Goal: Task Accomplishment & Management: Use online tool/utility

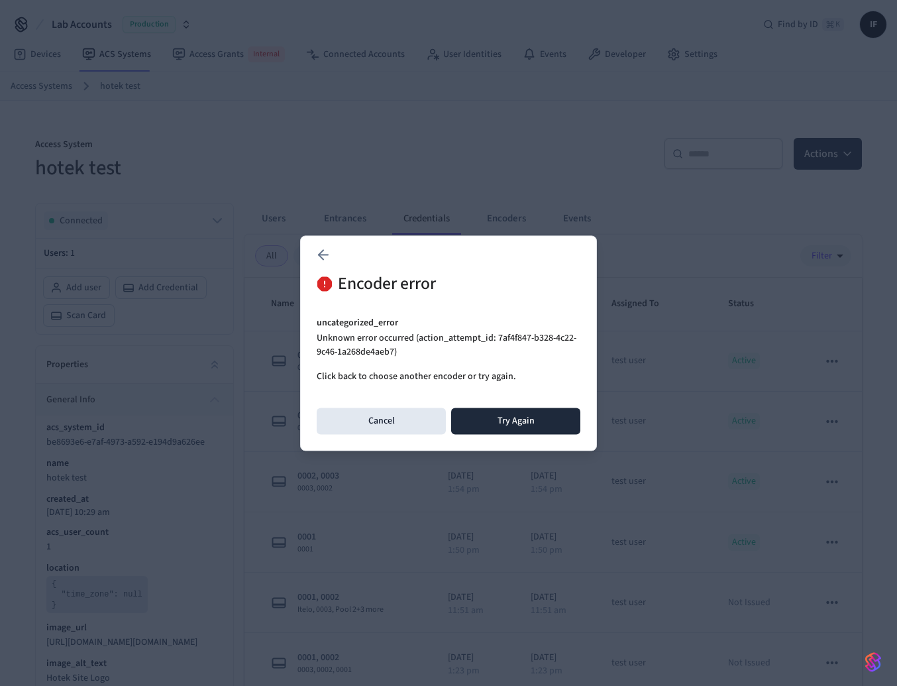
click at [497, 360] on div "uncategorized_error Unknown error occurred (action_attempt_id: 7af4f847-b328-4c…" at bounding box center [449, 350] width 264 height 68
click at [504, 422] on button "Try Again" at bounding box center [515, 420] width 129 height 26
drag, startPoint x: 496, startPoint y: 338, endPoint x: 392, endPoint y: 347, distance: 104.4
click at [392, 347] on p "Unknown error occurred (action_attempt_id: c61d3563-999e-443e-afa4-7c76a10bd30c)" at bounding box center [449, 345] width 264 height 28
copy p "c61d3563-999e-443e-afa4-7c76a10bd30c"
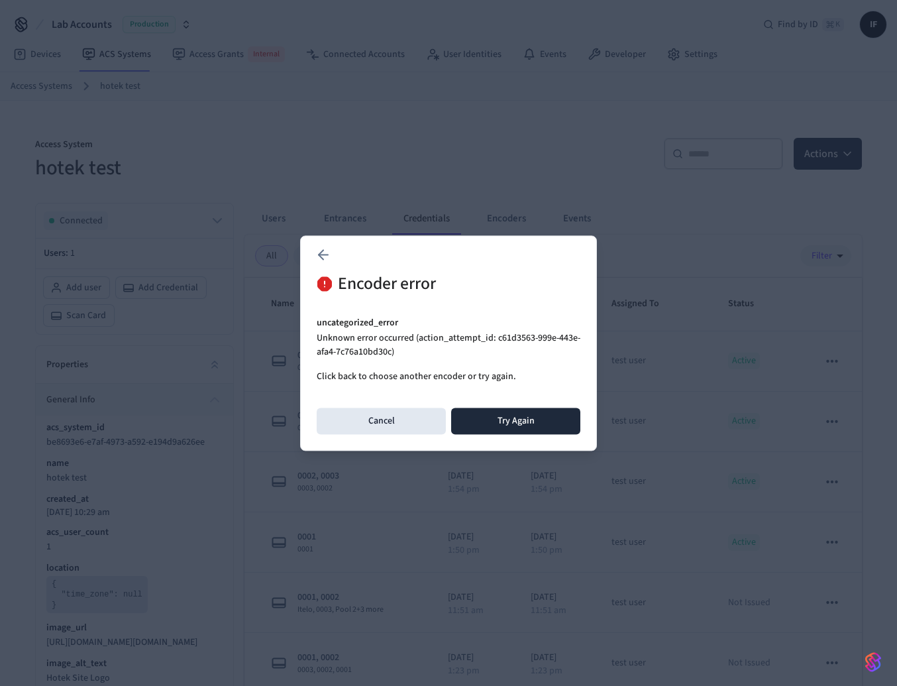
click at [435, 317] on p "uncategorized_error" at bounding box center [449, 323] width 264 height 14
click at [511, 411] on button "Try Again" at bounding box center [515, 420] width 129 height 26
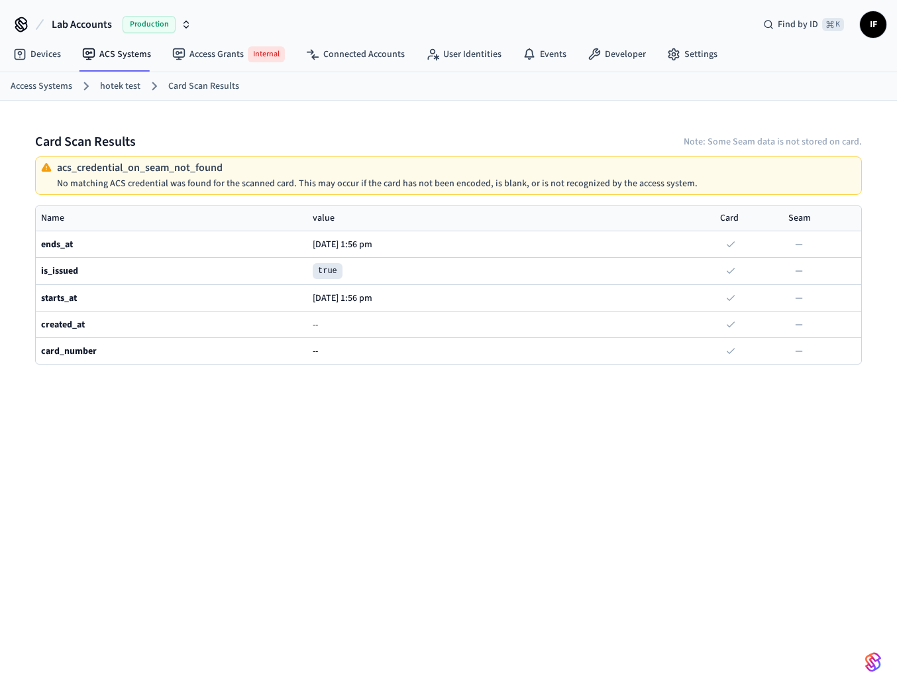
drag, startPoint x: 57, startPoint y: 166, endPoint x: 232, endPoint y: 159, distance: 175.0
click at [233, 159] on div "acs_credential_on_seam_not_found No matching ACS credential was found for the s…" at bounding box center [448, 175] width 827 height 38
click at [130, 82] on link "hotek test" at bounding box center [120, 86] width 40 height 14
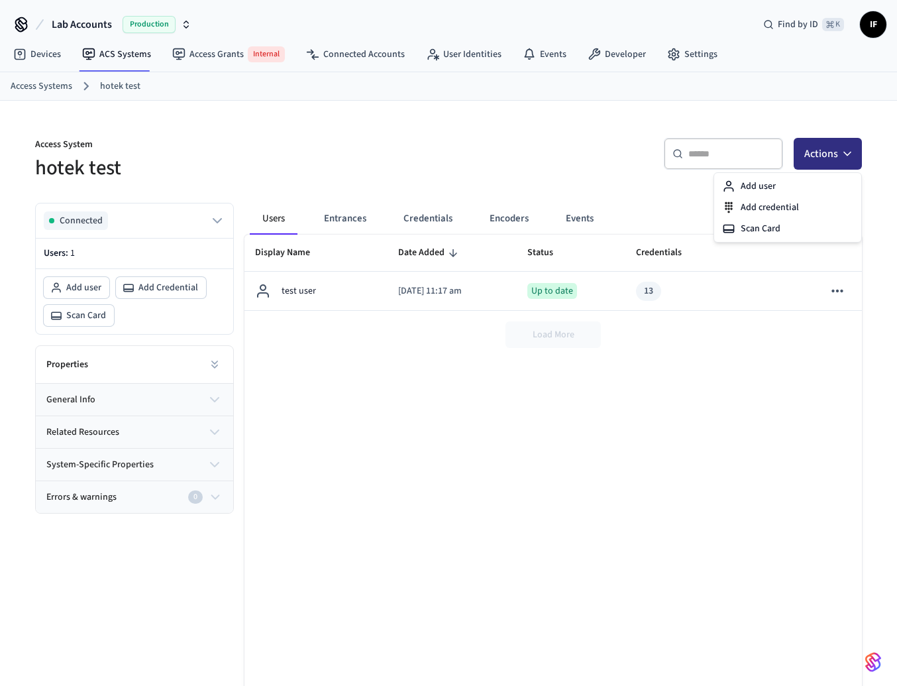
click at [825, 158] on button "Actions" at bounding box center [828, 154] width 68 height 32
click at [798, 209] on div "Add credential" at bounding box center [788, 207] width 142 height 21
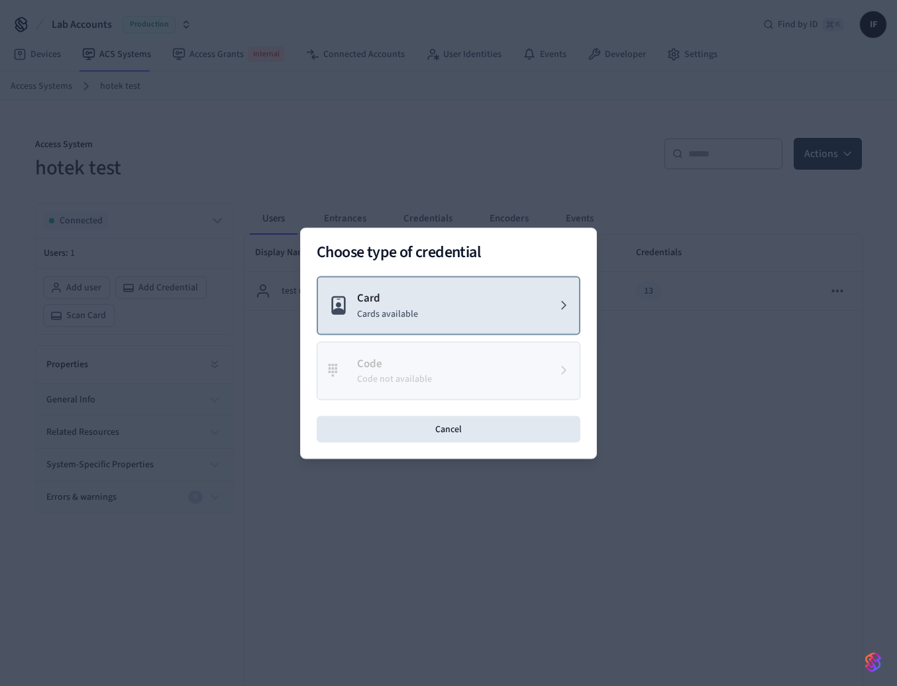
click at [407, 298] on p "Card" at bounding box center [387, 297] width 61 height 17
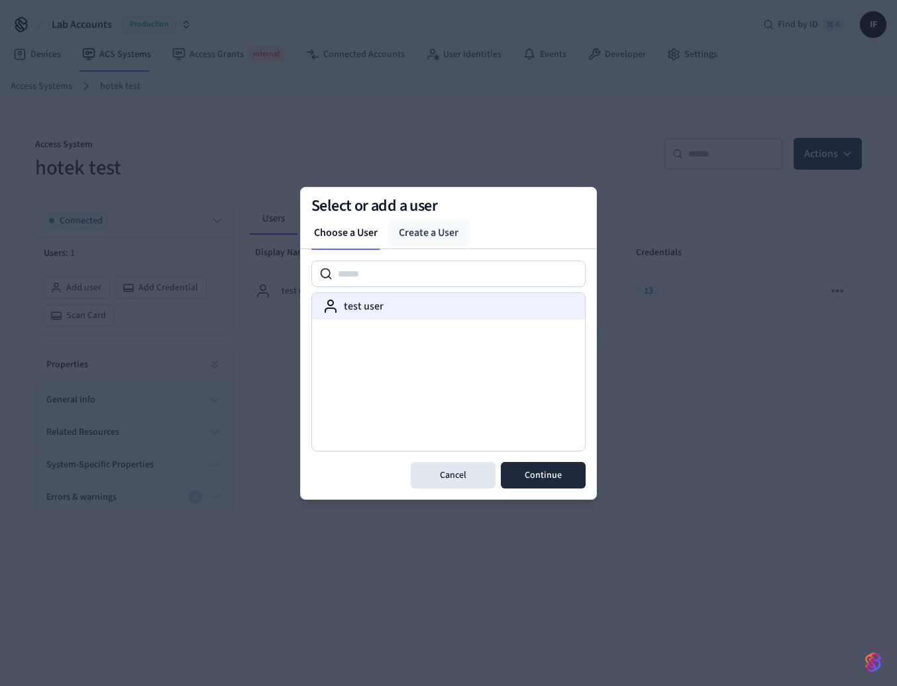
click at [410, 294] on div "test user" at bounding box center [448, 306] width 273 height 26
click at [544, 468] on button "Continue" at bounding box center [543, 475] width 85 height 26
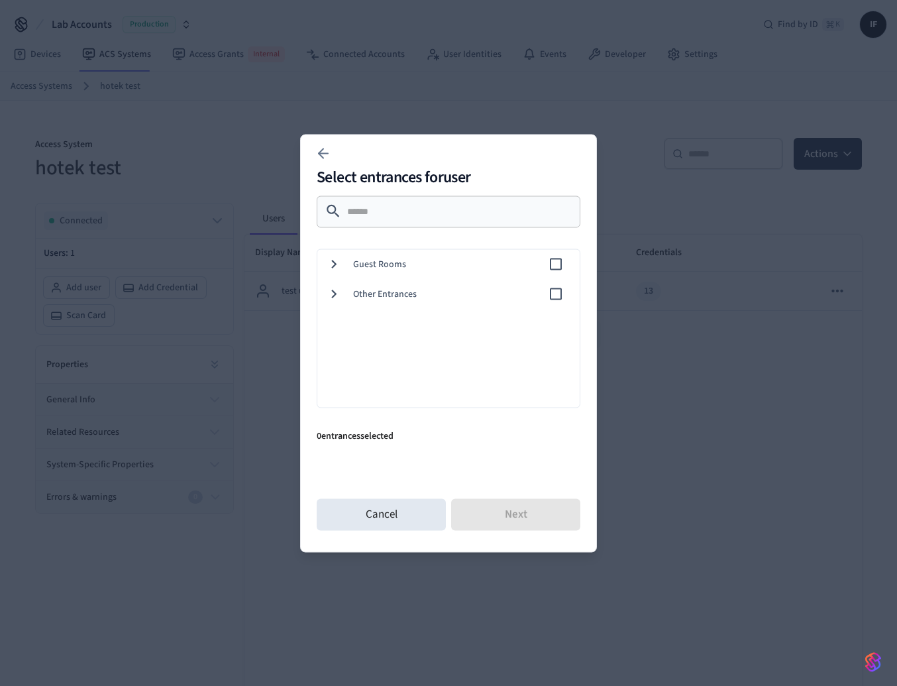
click at [470, 294] on span "Other Entrances" at bounding box center [450, 294] width 195 height 14
click at [463, 326] on span "Itelo" at bounding box center [473, 324] width 191 height 14
click at [461, 372] on div "Pool 2" at bounding box center [446, 383] width 268 height 30
click at [450, 348] on span "Pool" at bounding box center [473, 353] width 191 height 14
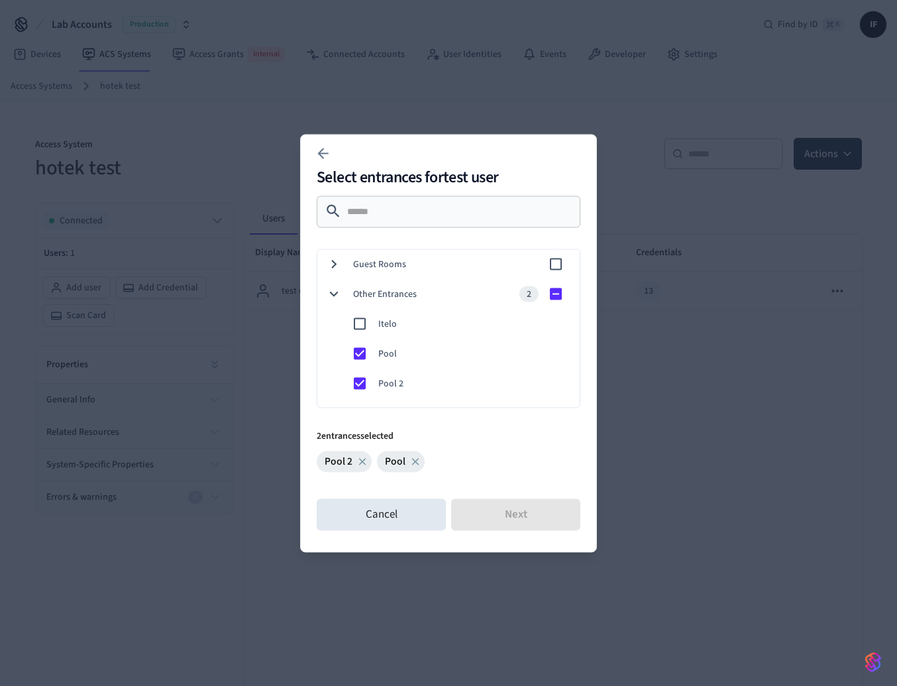
click at [441, 264] on span "Guest Rooms" at bounding box center [450, 264] width 195 height 14
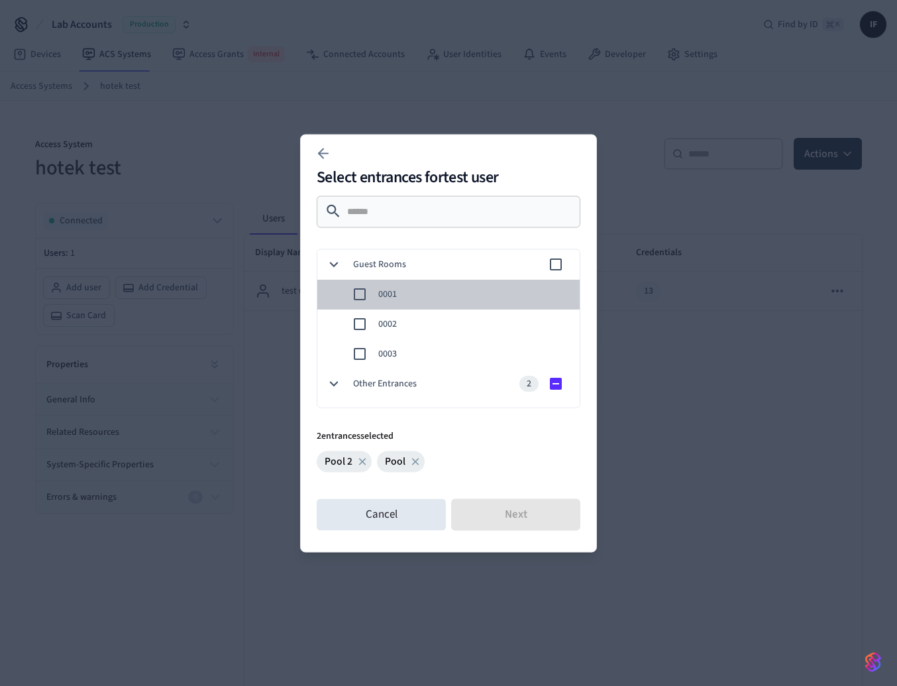
click at [417, 293] on span "0001" at bounding box center [473, 294] width 191 height 14
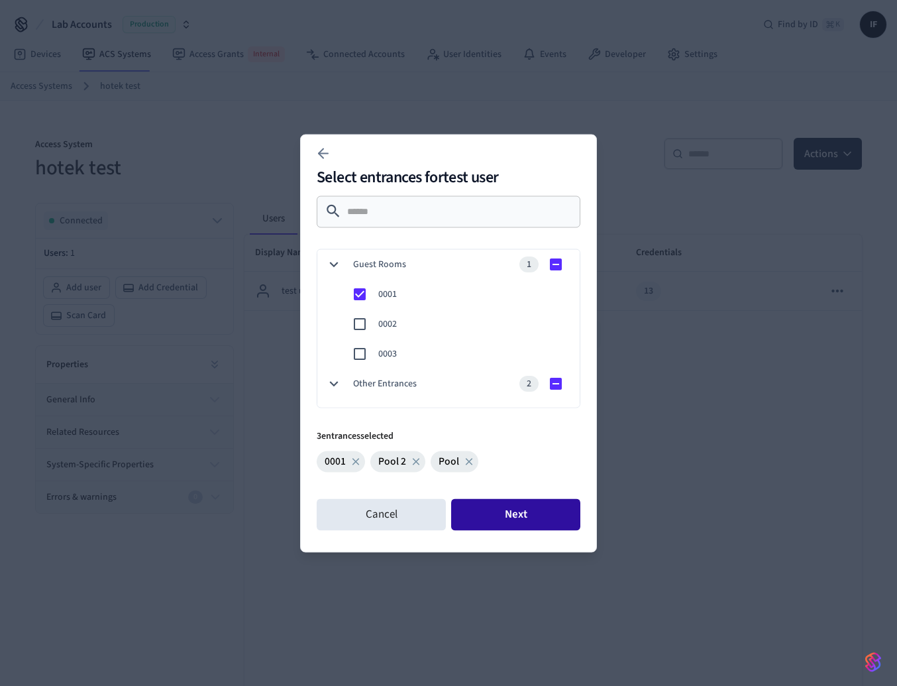
click at [498, 509] on button "Next" at bounding box center [515, 514] width 129 height 32
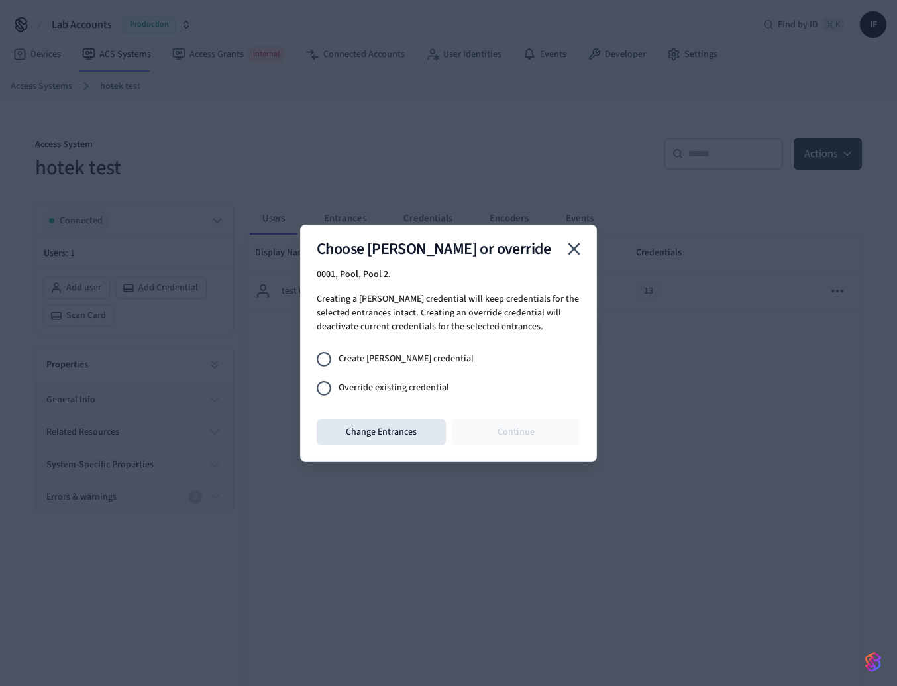
click at [411, 378] on label "Override existing credential" at bounding box center [439, 388] width 260 height 29
click at [529, 426] on button "Continue" at bounding box center [515, 432] width 129 height 26
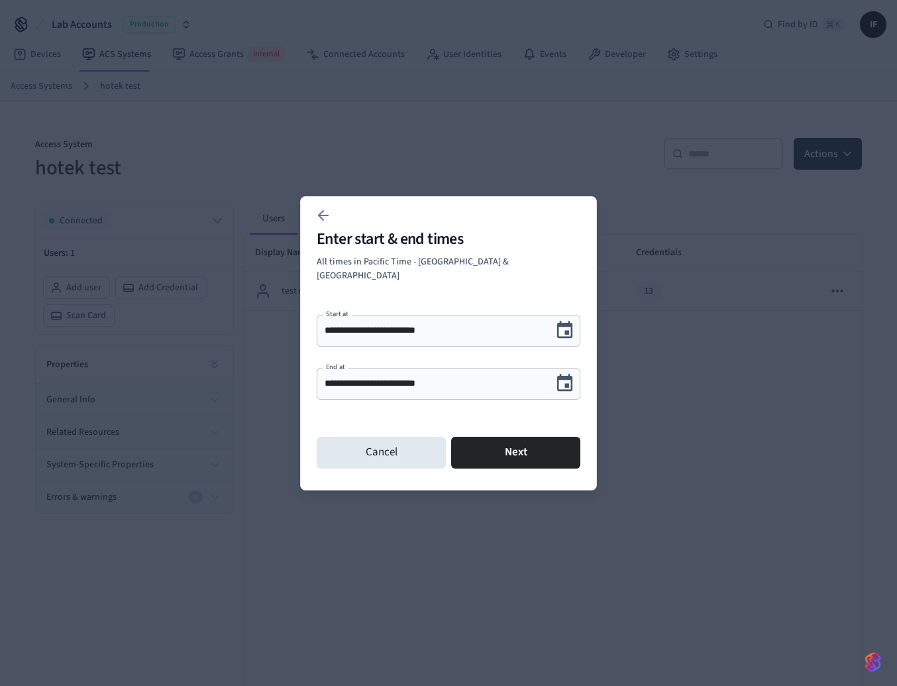
click at [566, 379] on icon "Choose date, selected date is Sep 24, 2025" at bounding box center [565, 382] width 16 height 17
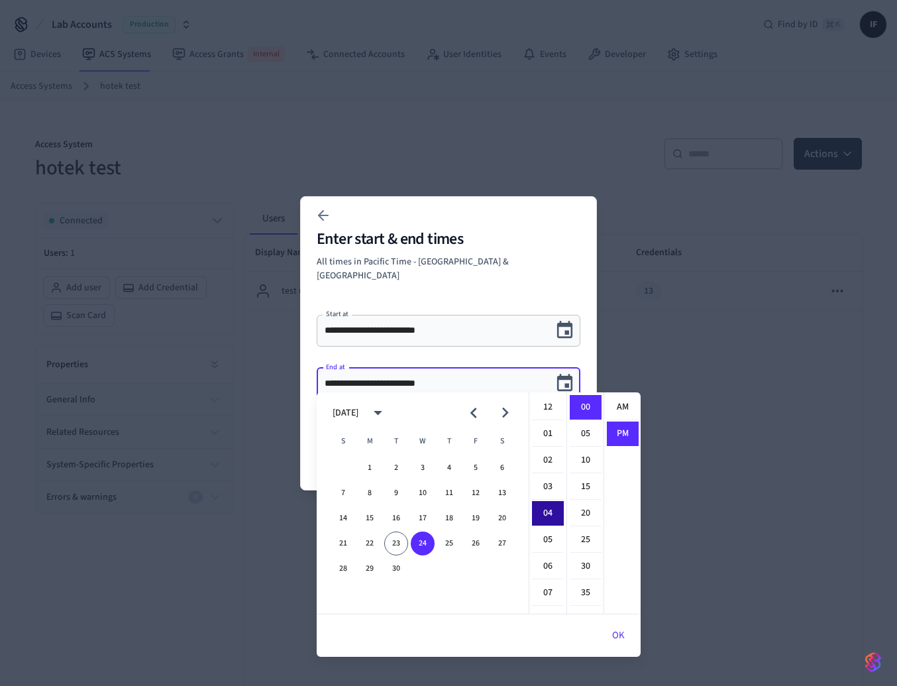
scroll to position [25, 0]
click at [495, 539] on button "27" at bounding box center [502, 543] width 24 height 24
type input "**********"
click at [628, 635] on button "OK" at bounding box center [618, 635] width 44 height 32
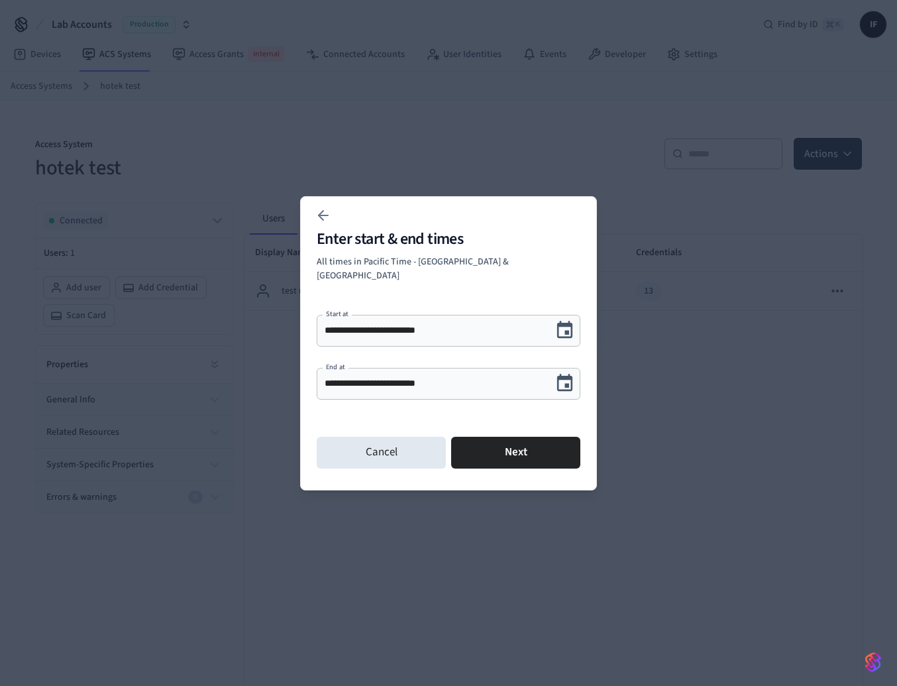
click at [544, 440] on button "Next" at bounding box center [515, 453] width 129 height 32
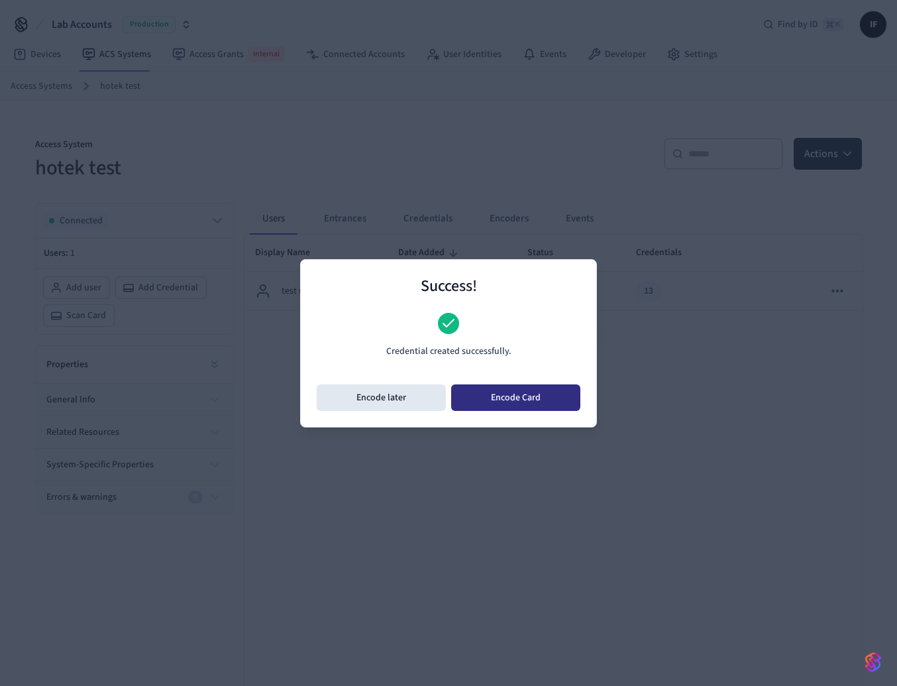
click at [526, 392] on button "Encode Card" at bounding box center [515, 397] width 129 height 26
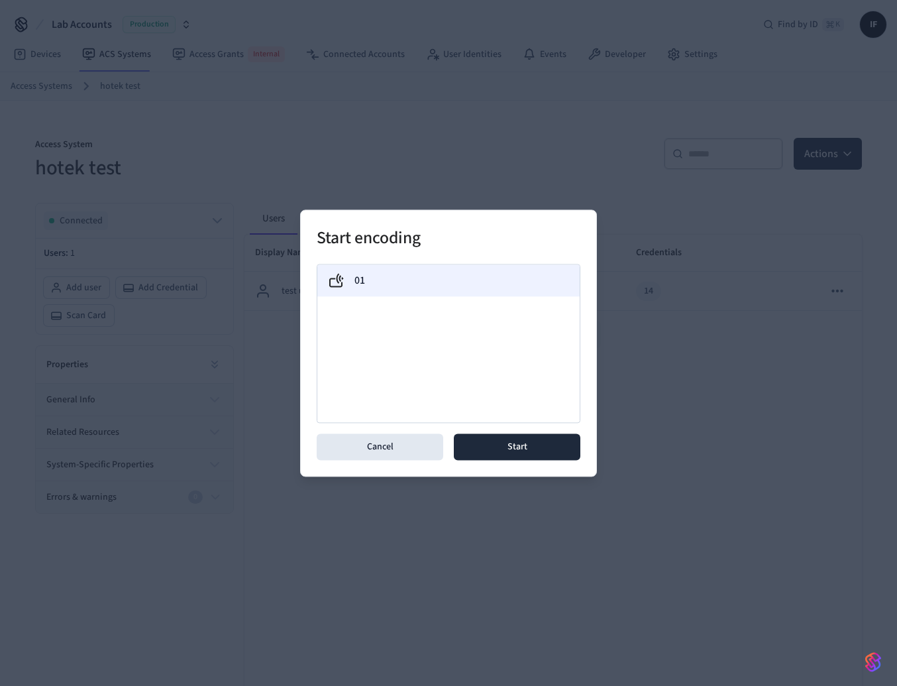
click at [437, 287] on div "01" at bounding box center [448, 280] width 241 height 16
click at [488, 434] on button "Start" at bounding box center [517, 446] width 127 height 26
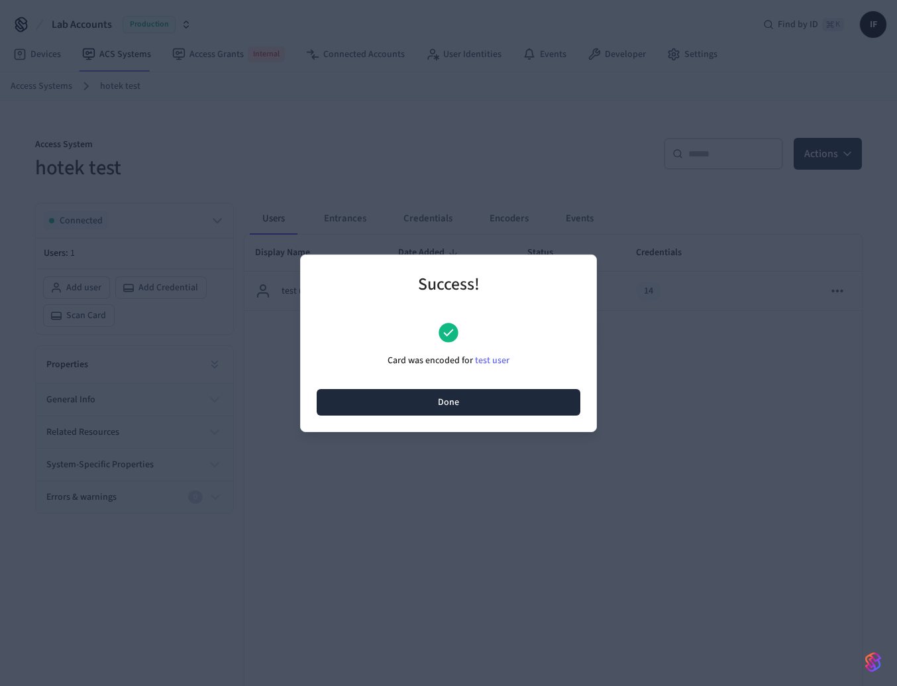
click at [488, 401] on button "Done" at bounding box center [449, 402] width 264 height 26
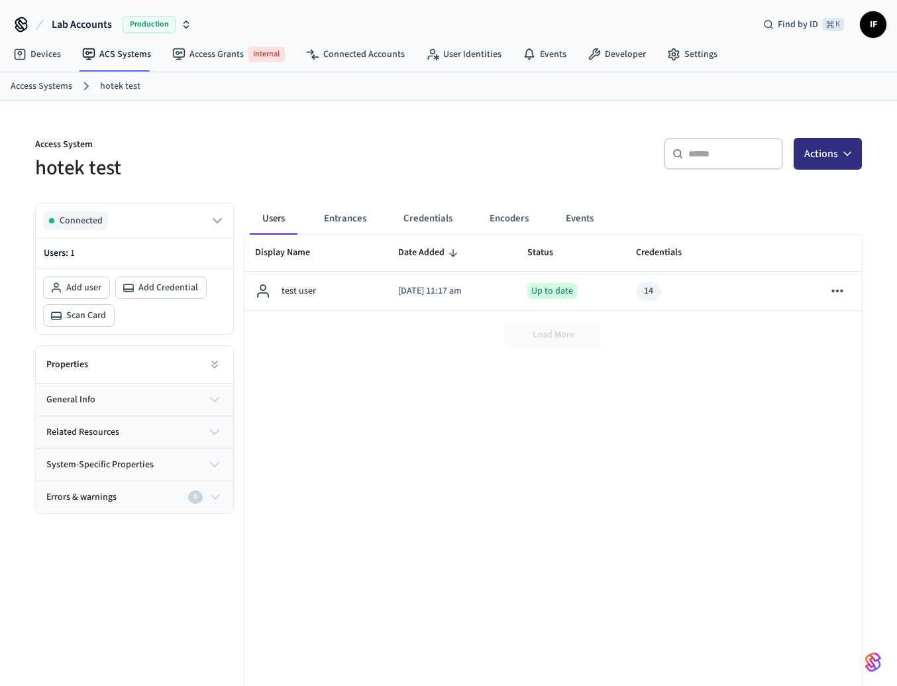
click at [845, 150] on icon "button" at bounding box center [847, 153] width 13 height 13
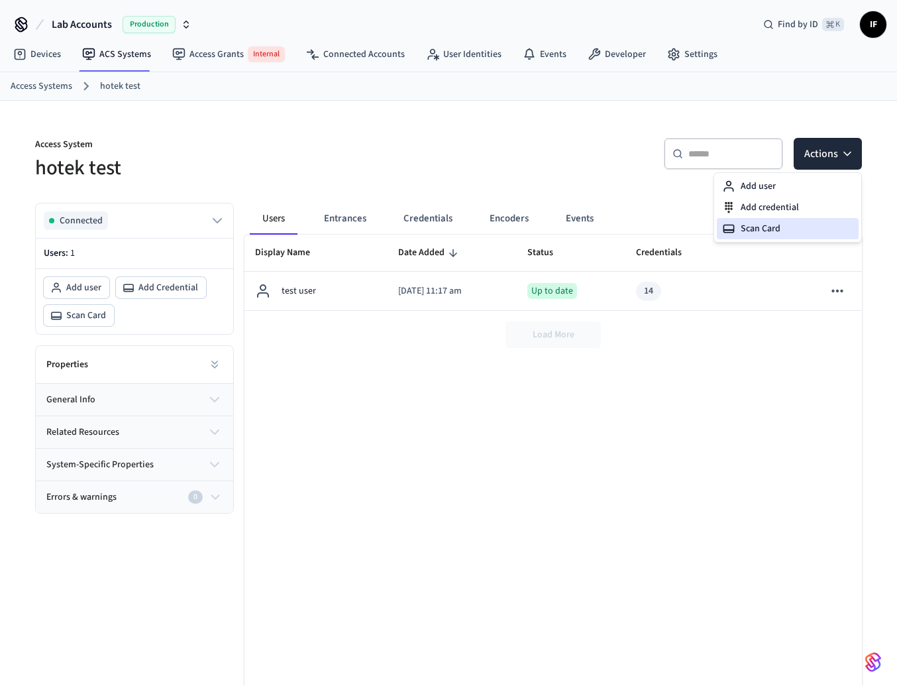
click at [764, 228] on div "Scan Card" at bounding box center [788, 228] width 142 height 21
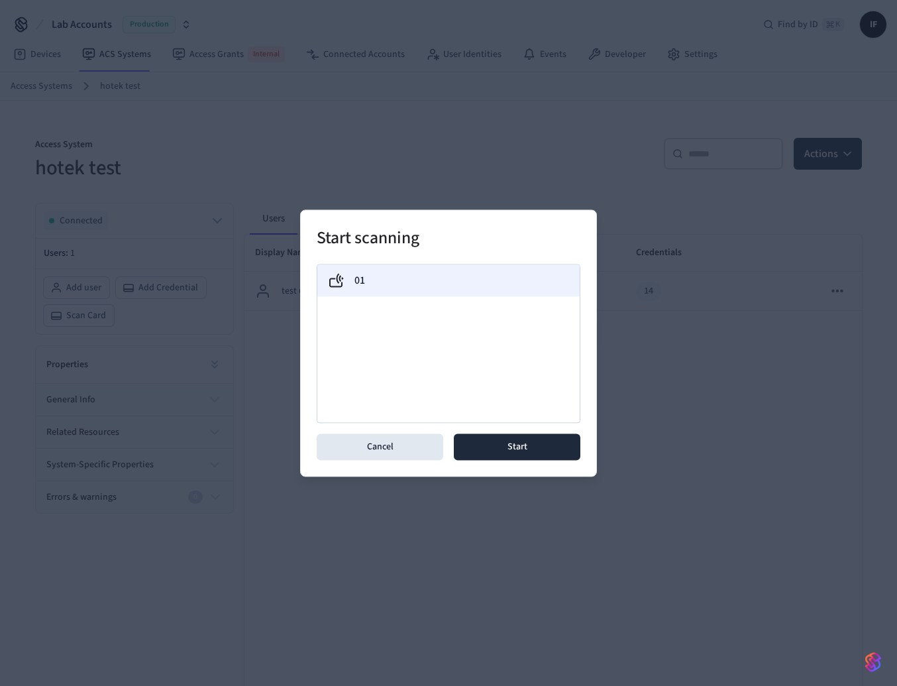
click at [505, 268] on div "01" at bounding box center [448, 280] width 262 height 32
click at [494, 442] on button "Start" at bounding box center [517, 446] width 127 height 26
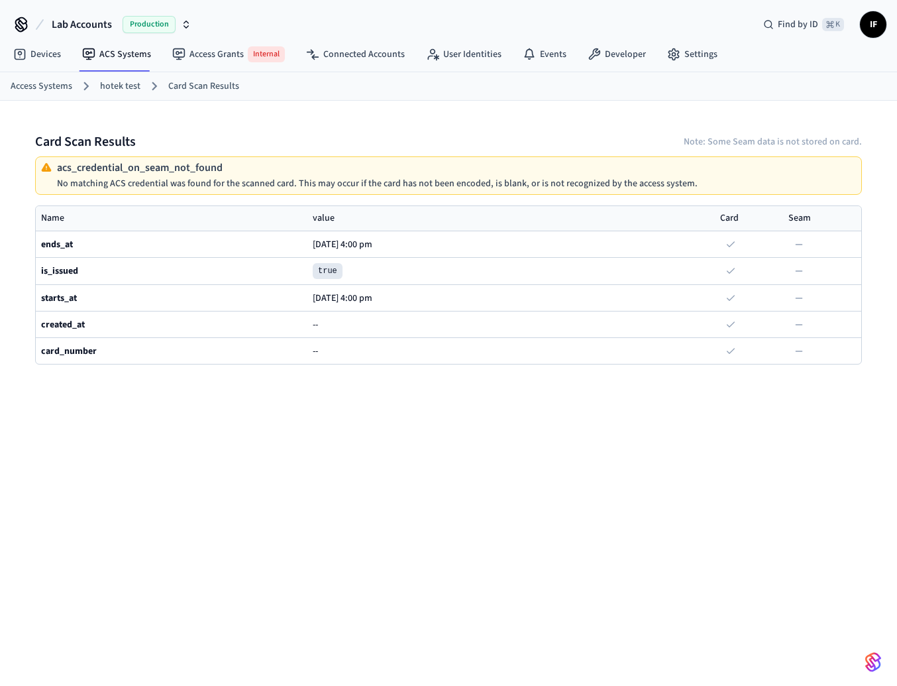
click at [337, 431] on div "Card Scan Results Note: Some Seam data is not stored on card. acs_credential_on…" at bounding box center [448, 405] width 897 height 609
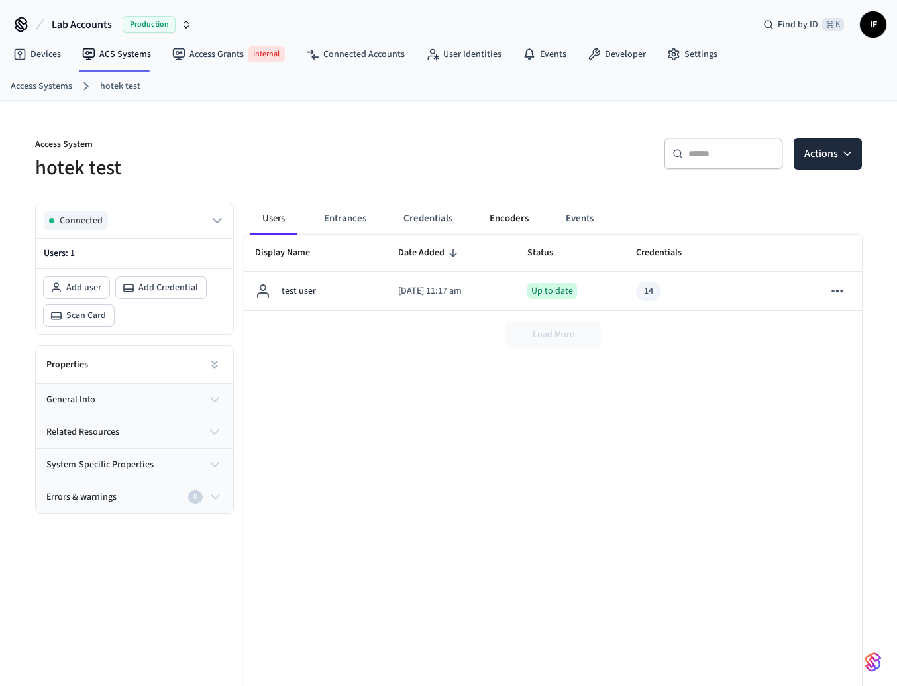
click at [520, 215] on button "Encoders" at bounding box center [509, 219] width 60 height 32
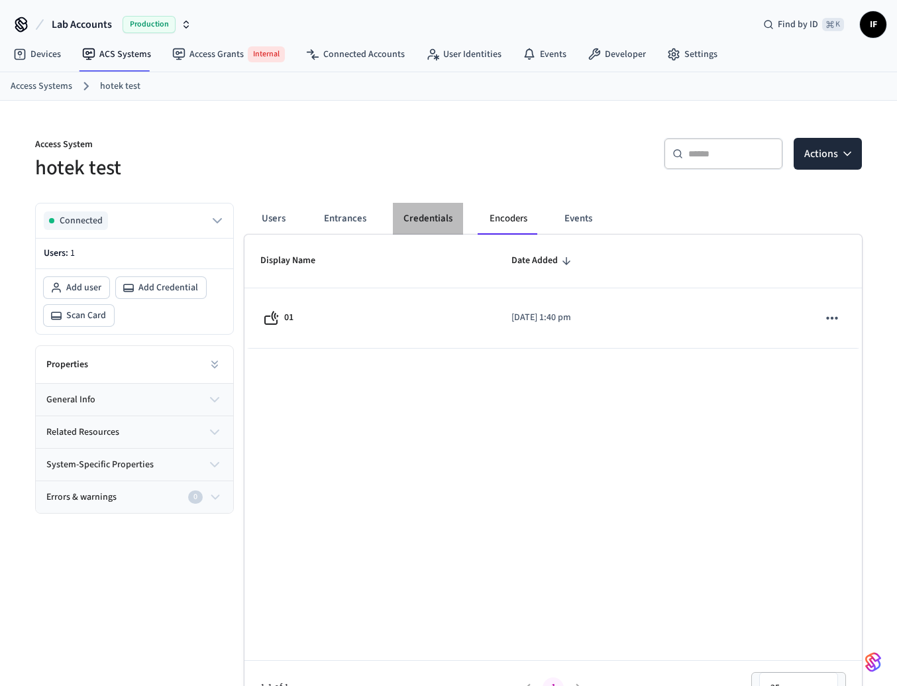
click at [427, 222] on button "Credentials" at bounding box center [428, 219] width 70 height 32
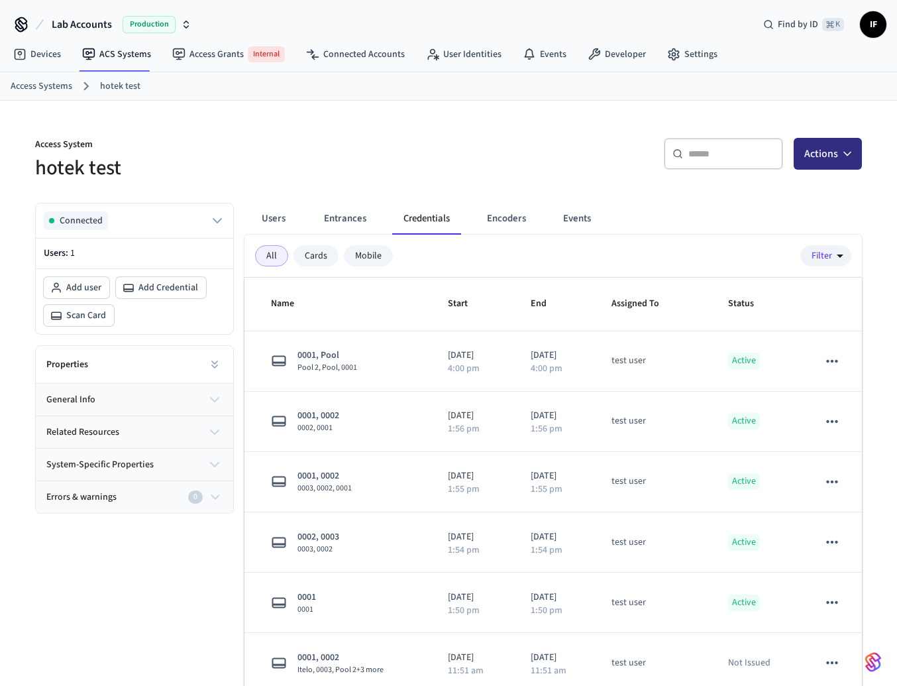
click at [848, 157] on icon "button" at bounding box center [847, 153] width 13 height 13
click at [778, 209] on div "Add credential" at bounding box center [788, 207] width 142 height 21
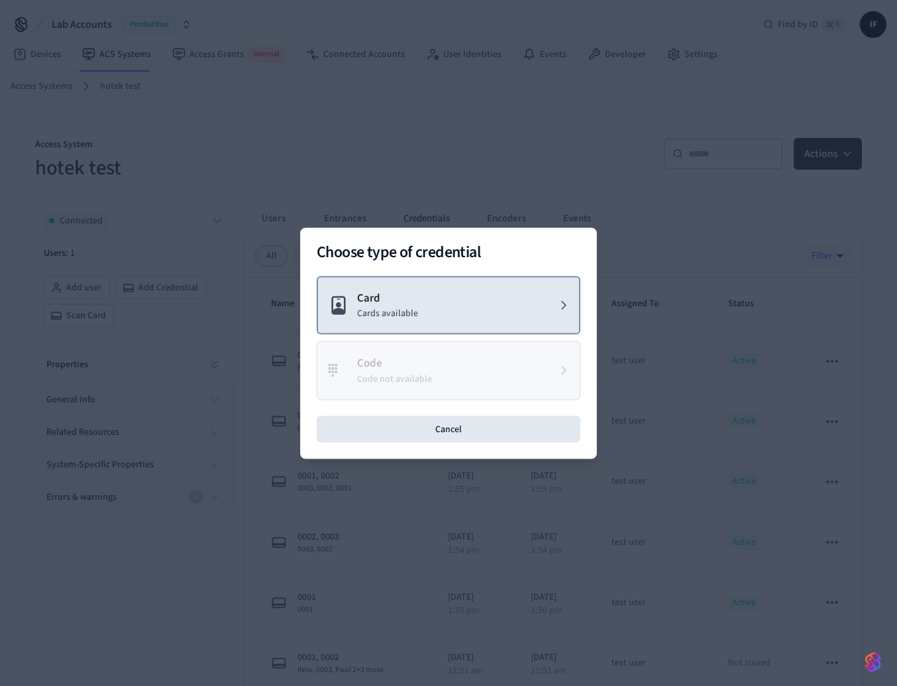
click at [456, 307] on button "Card Cards available" at bounding box center [449, 305] width 264 height 59
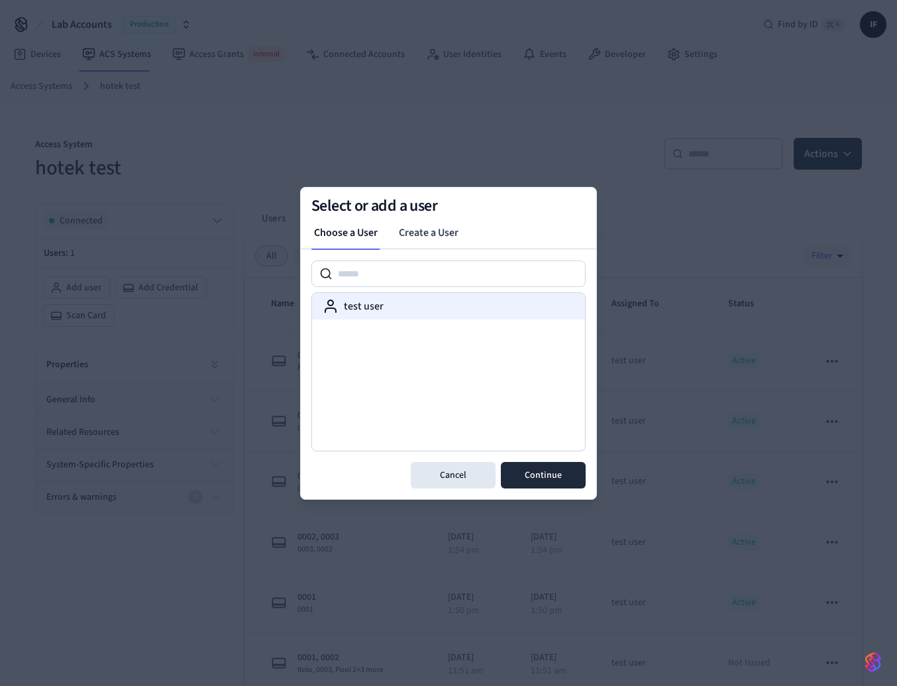
click at [427, 311] on div "test user" at bounding box center [449, 306] width 252 height 16
click at [552, 467] on button "Continue" at bounding box center [543, 475] width 85 height 26
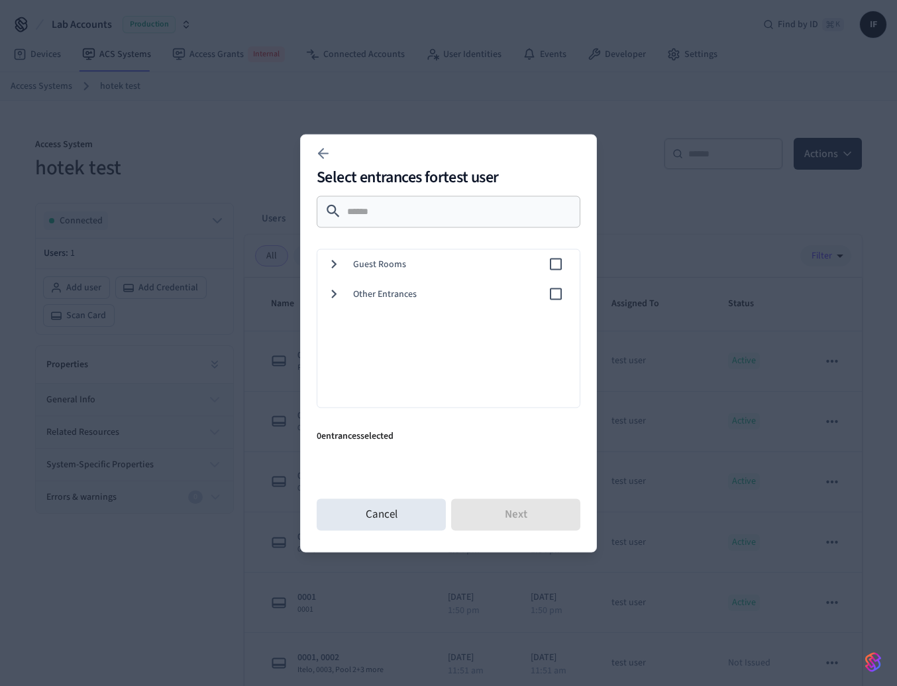
click at [425, 296] on span "Other Entrances" at bounding box center [450, 294] width 195 height 14
click at [399, 269] on span "Guest Rooms" at bounding box center [450, 264] width 195 height 14
click at [398, 285] on div "0001" at bounding box center [446, 294] width 268 height 30
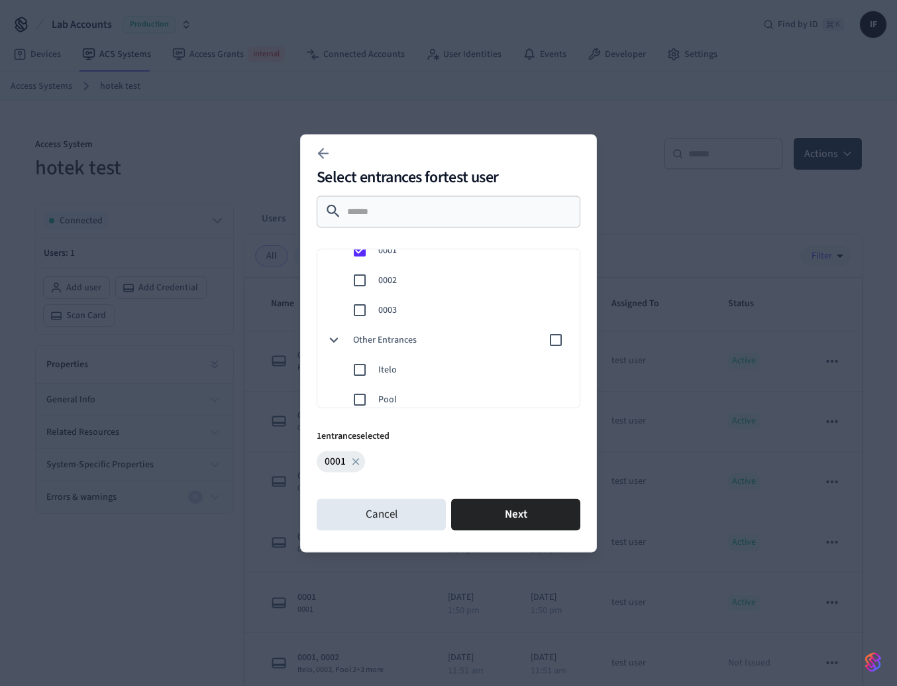
scroll to position [81, 0]
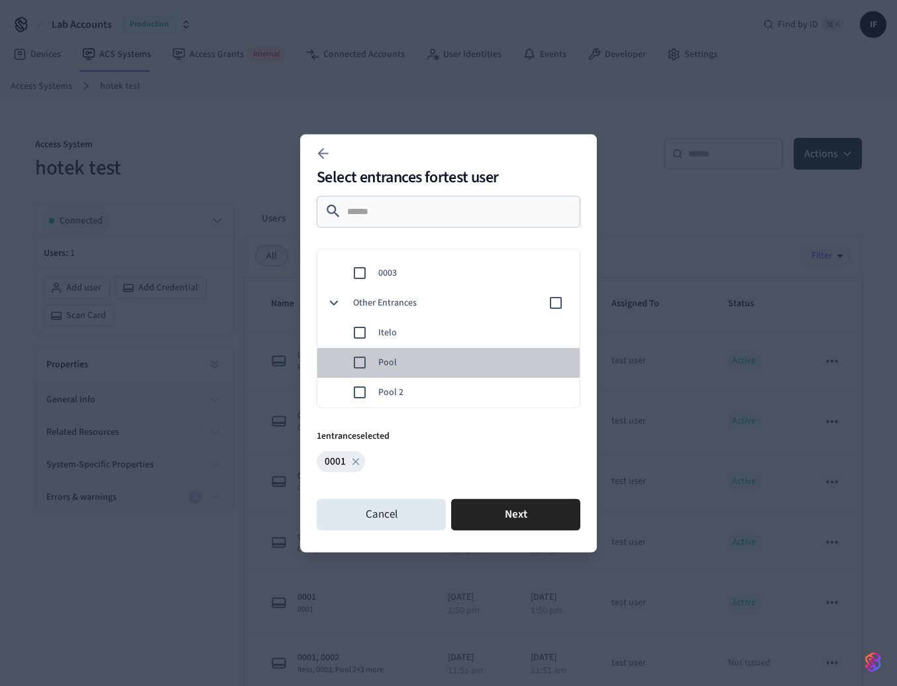
click at [388, 358] on span "Pool" at bounding box center [473, 362] width 191 height 14
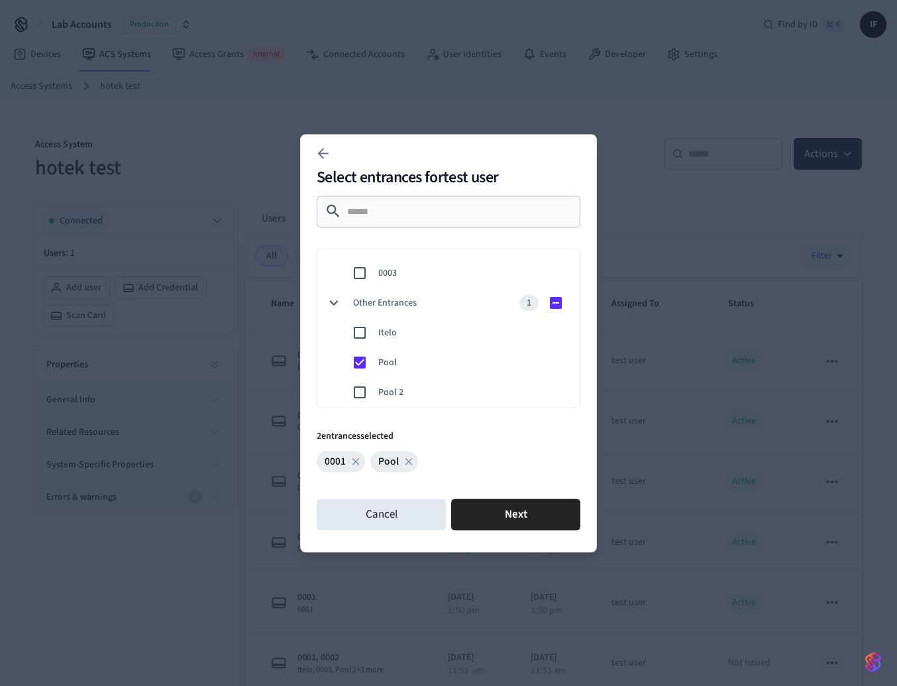
click at [407, 337] on span "Itelo" at bounding box center [473, 332] width 191 height 14
click at [492, 510] on button "Next" at bounding box center [515, 514] width 129 height 32
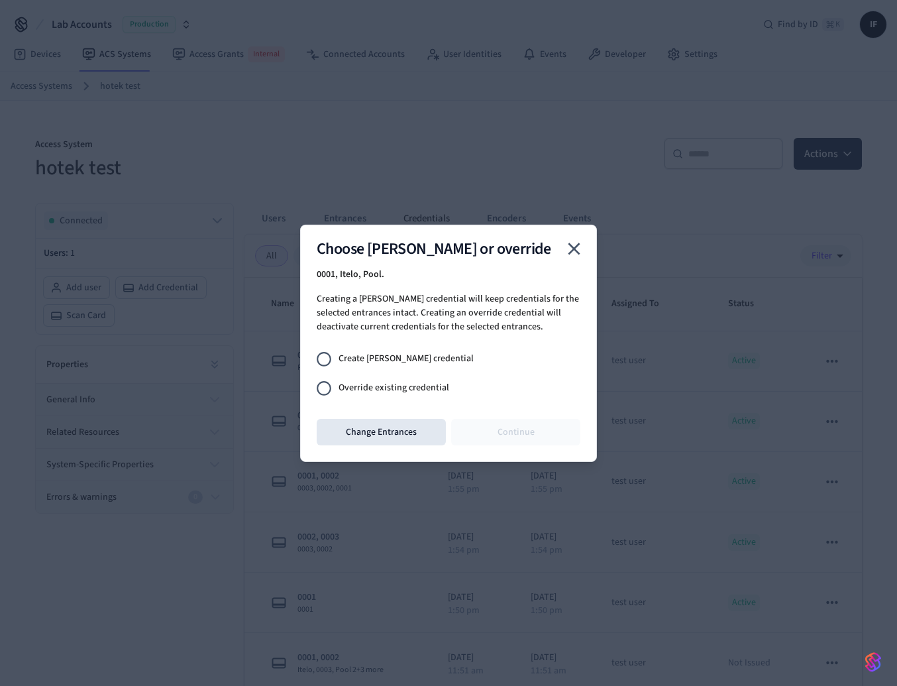
click at [393, 383] on span "Override existing credential" at bounding box center [393, 388] width 111 height 14
click at [525, 428] on button "Continue" at bounding box center [515, 432] width 129 height 26
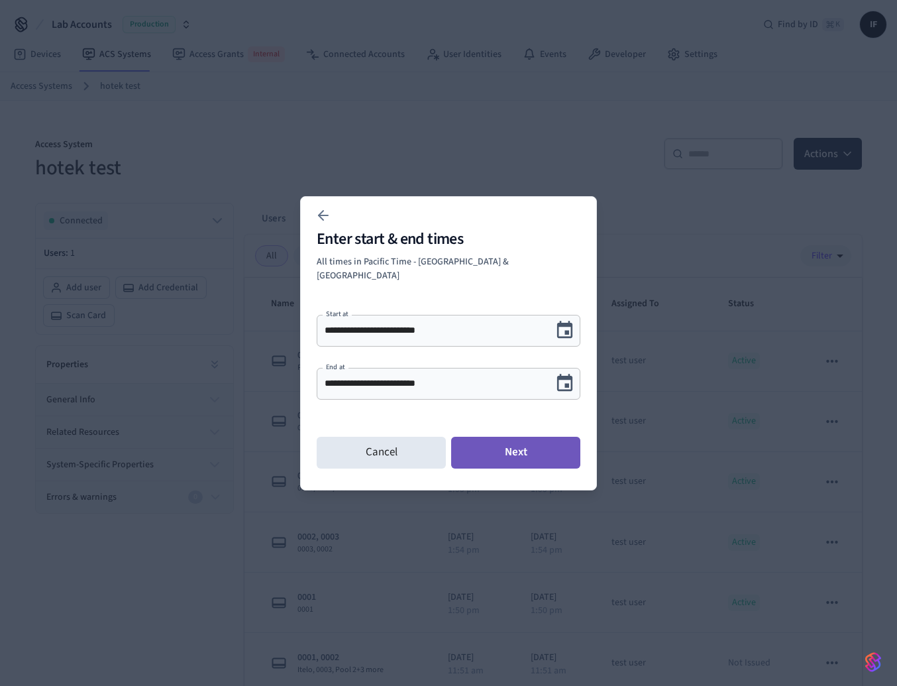
click at [525, 437] on button "Next" at bounding box center [515, 453] width 129 height 32
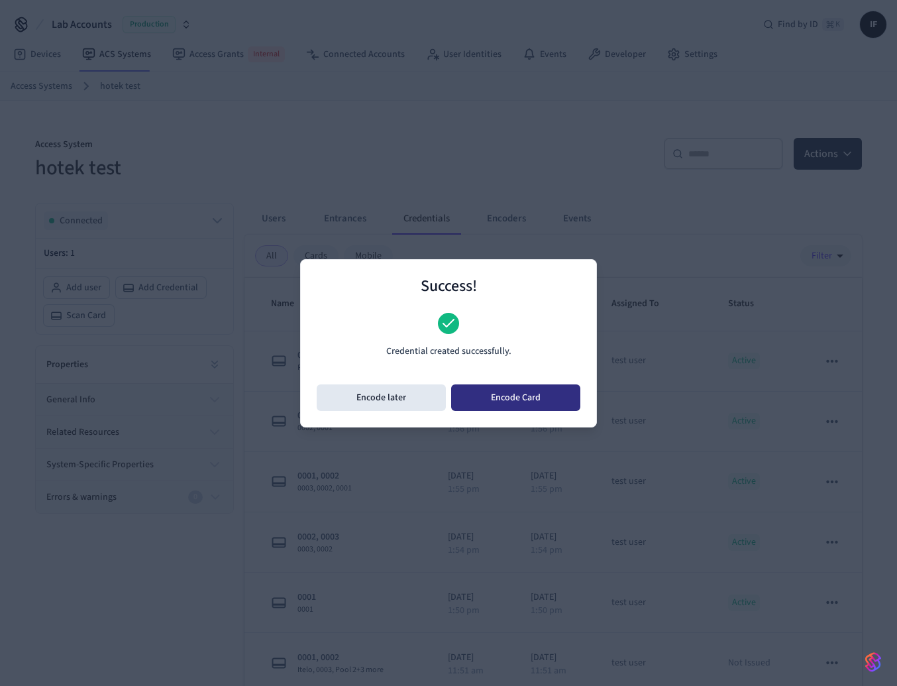
click at [552, 401] on button "Encode Card" at bounding box center [515, 397] width 129 height 26
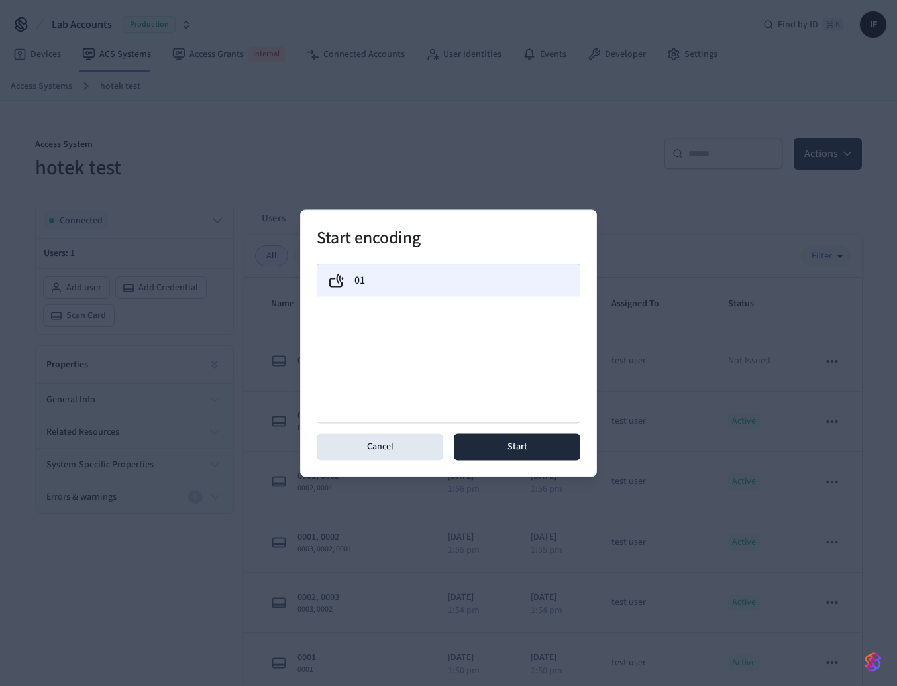
click at [452, 272] on div "01" at bounding box center [448, 280] width 241 height 16
click at [492, 445] on button "Start" at bounding box center [517, 446] width 127 height 26
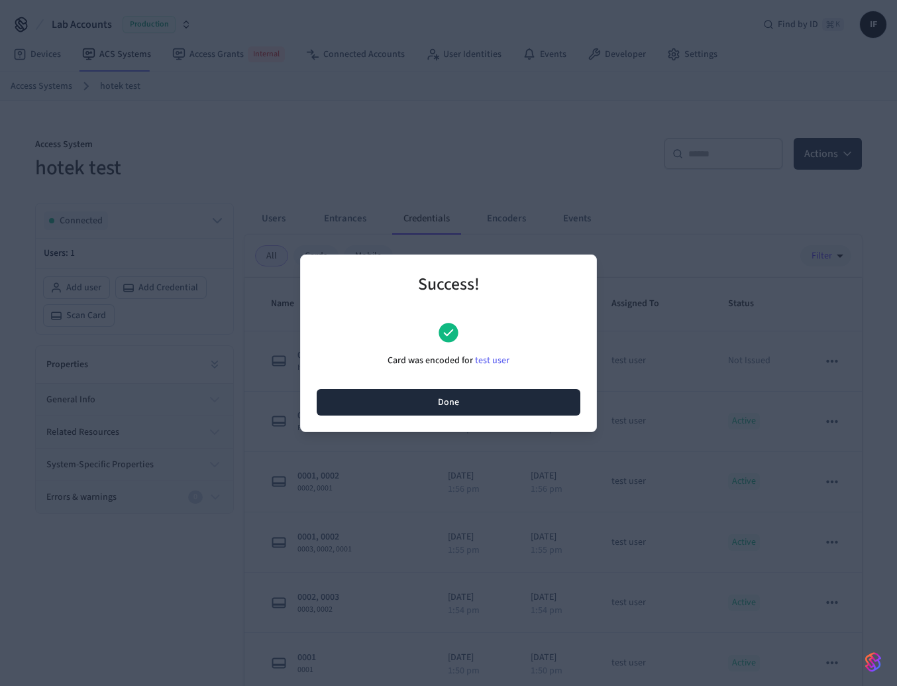
click at [501, 404] on button "Done" at bounding box center [449, 402] width 264 height 26
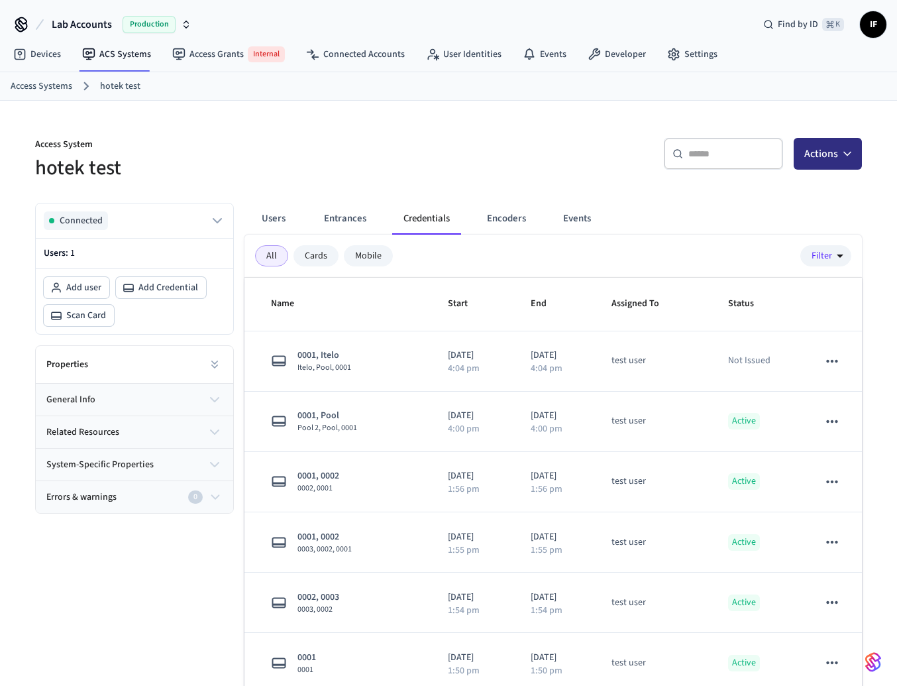
click at [849, 156] on icon "button" at bounding box center [847, 153] width 13 height 13
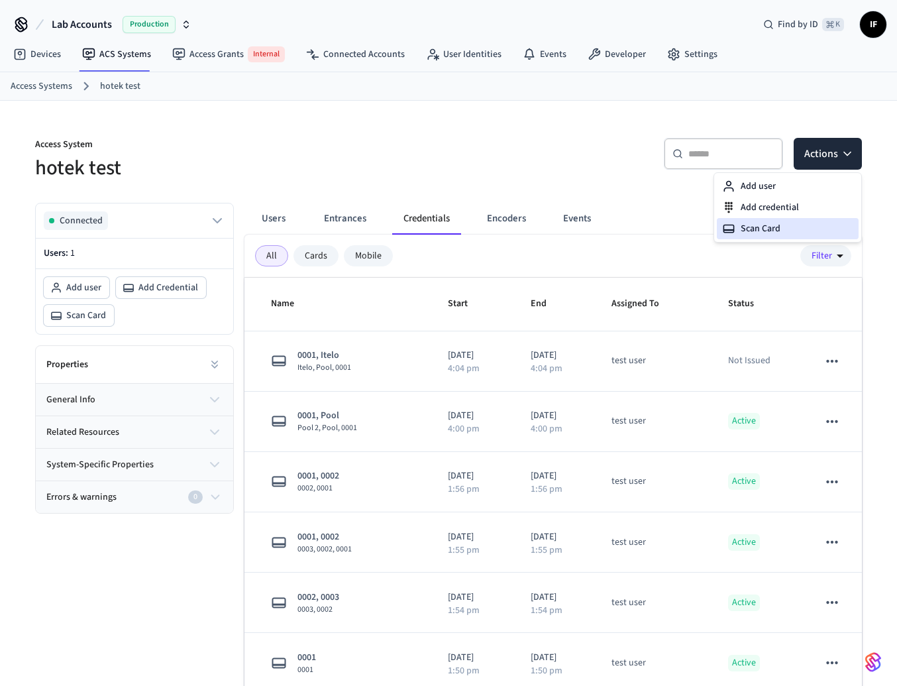
click at [805, 225] on div "Scan Card" at bounding box center [788, 228] width 142 height 21
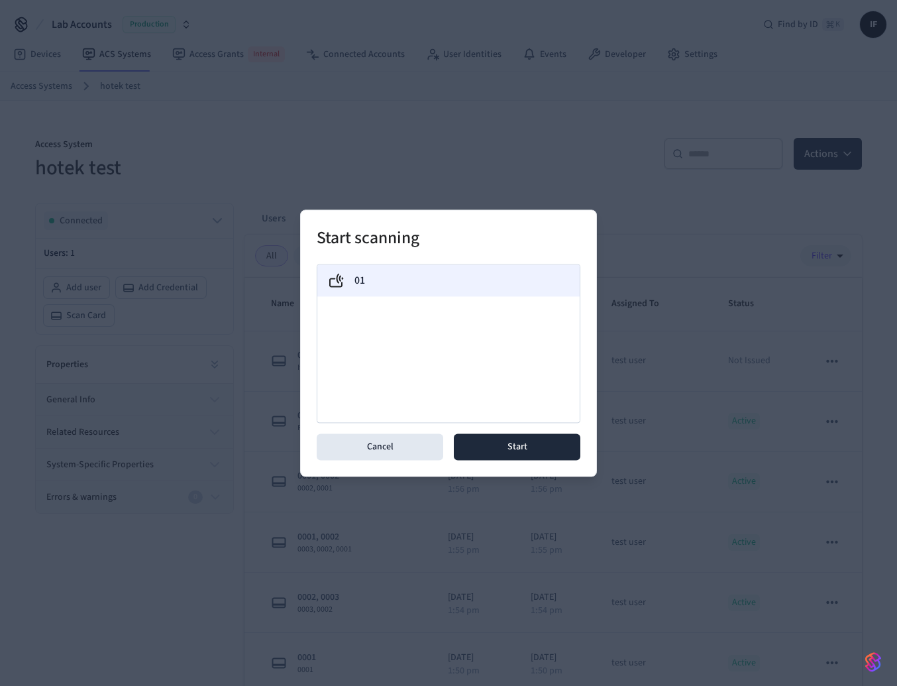
click at [468, 278] on div "01" at bounding box center [448, 280] width 241 height 16
click at [491, 450] on button "Start" at bounding box center [517, 446] width 127 height 26
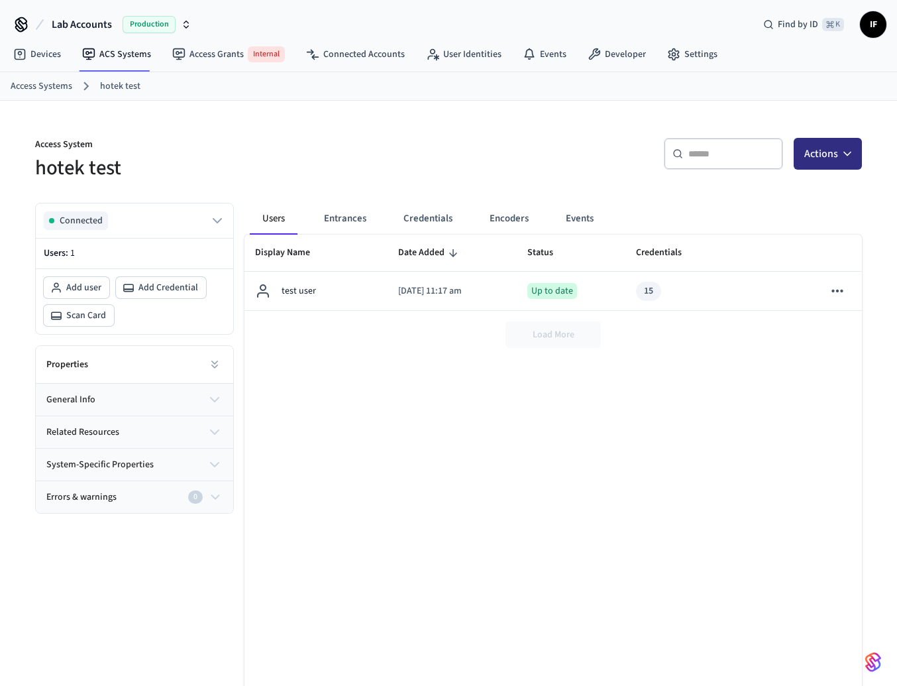
click at [849, 155] on icon "button" at bounding box center [847, 153] width 13 height 13
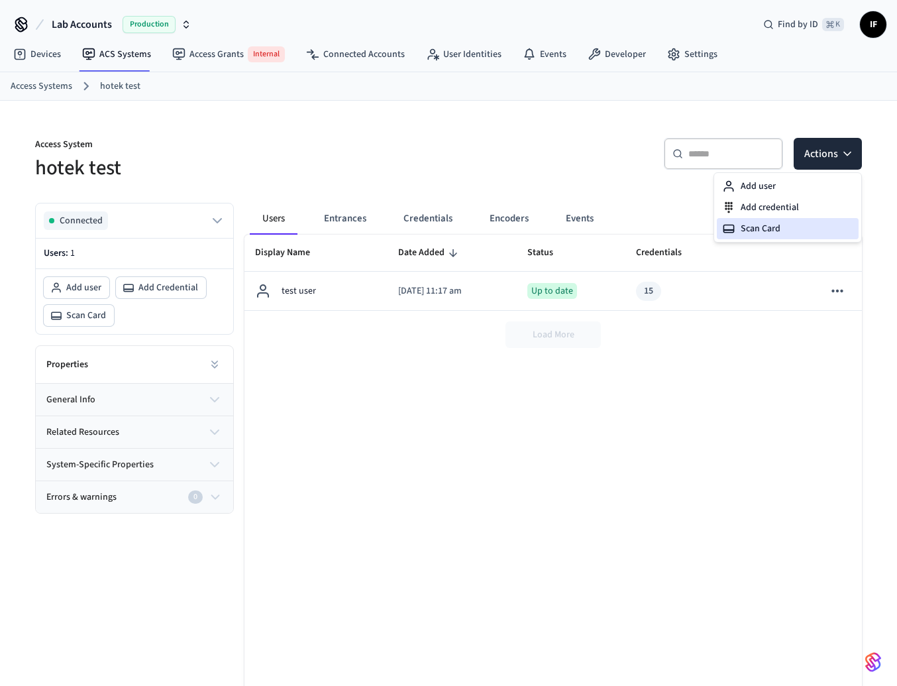
click at [785, 223] on div "Scan Card" at bounding box center [788, 228] width 142 height 21
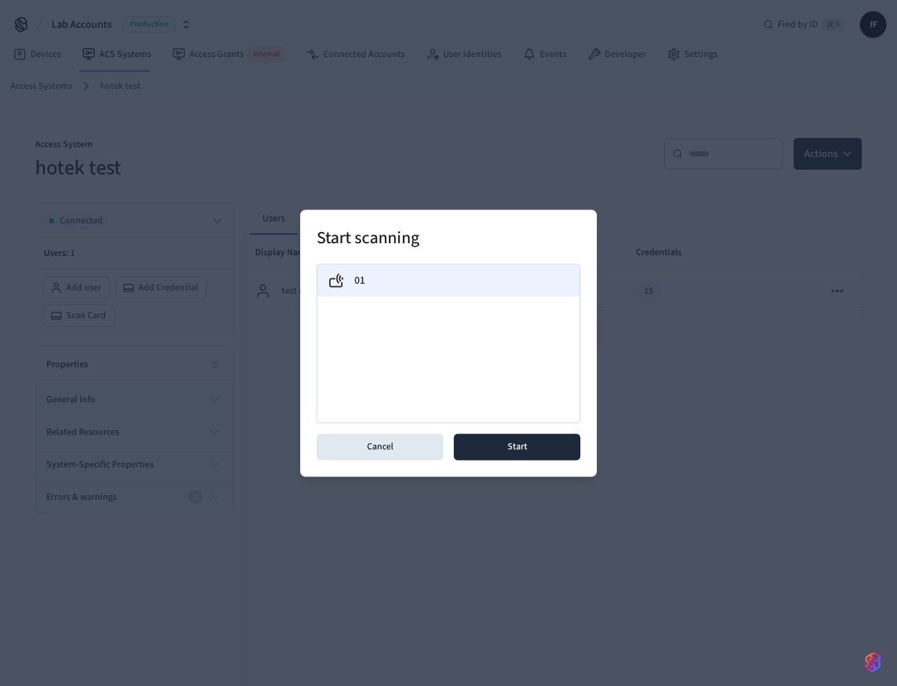
click at [521, 285] on div "01" at bounding box center [448, 280] width 241 height 16
click at [535, 436] on button "Start" at bounding box center [517, 446] width 127 height 26
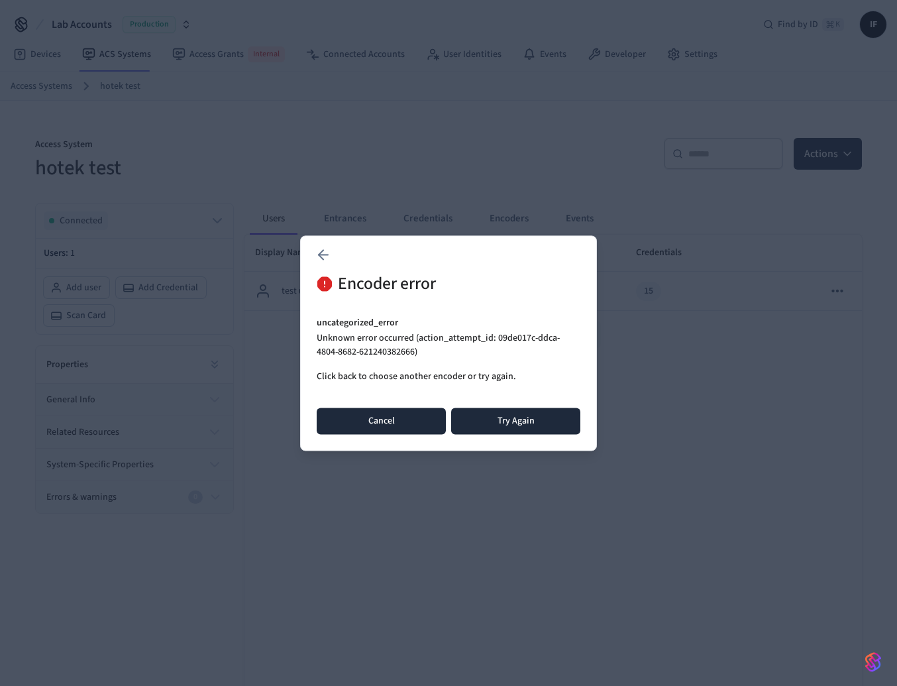
click at [374, 417] on button "Cancel" at bounding box center [381, 420] width 129 height 26
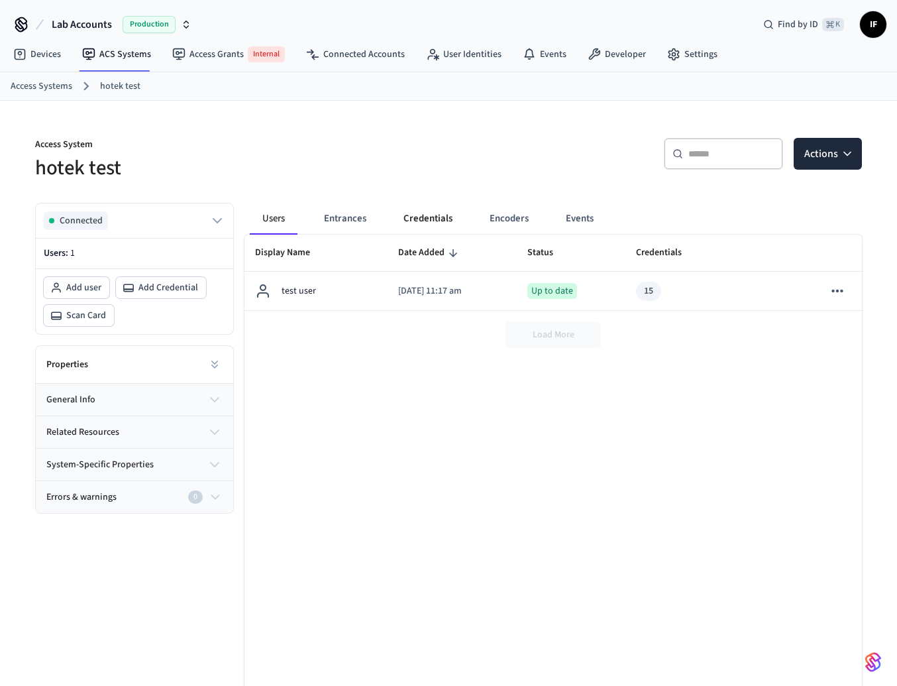
click at [446, 231] on button "Credentials" at bounding box center [428, 219] width 70 height 32
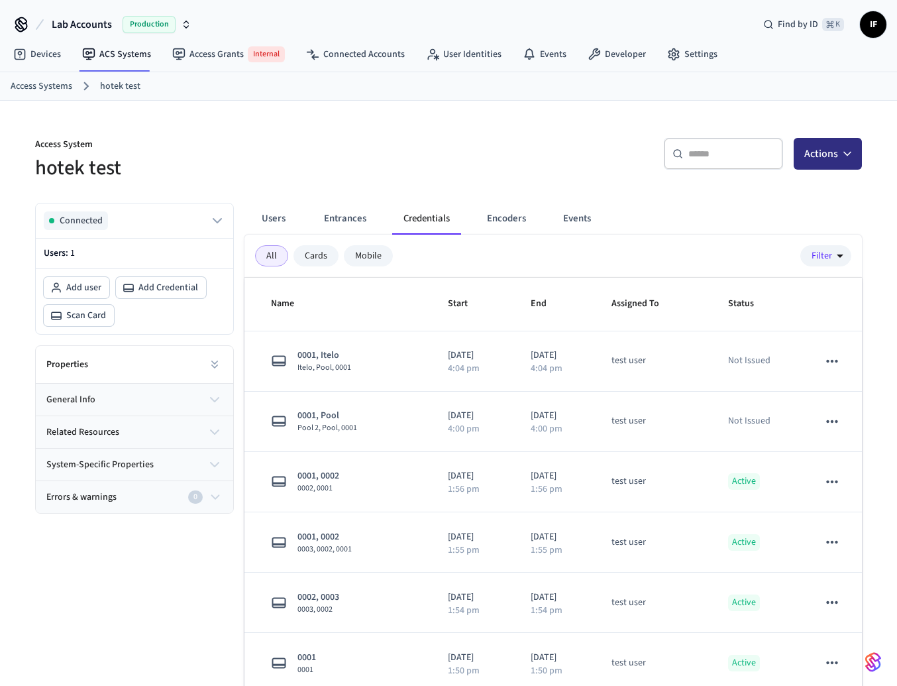
click at [855, 144] on button "Actions" at bounding box center [828, 154] width 68 height 32
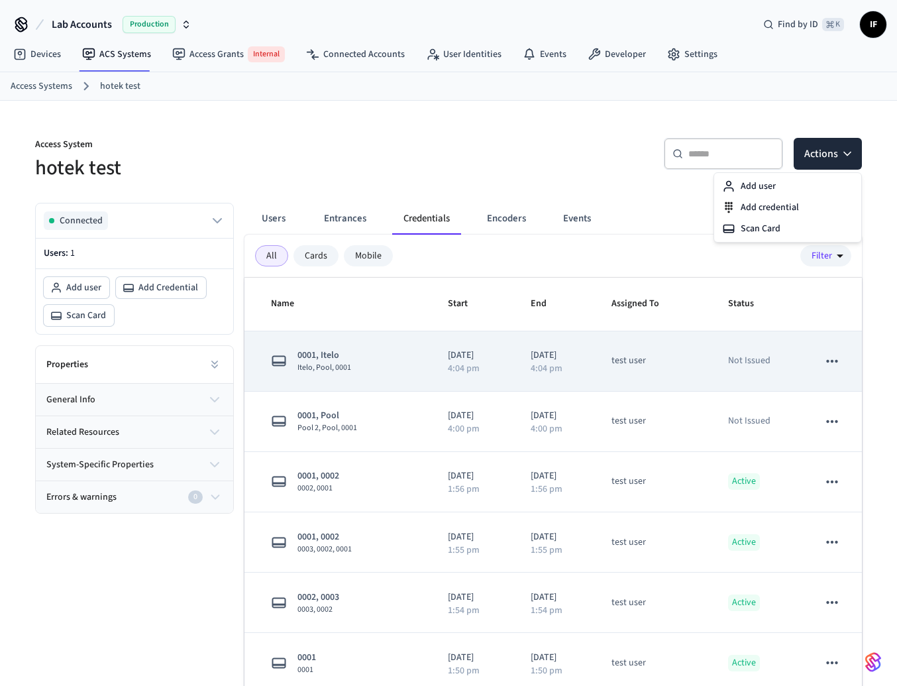
click at [835, 349] on button "sticky table" at bounding box center [832, 361] width 28 height 28
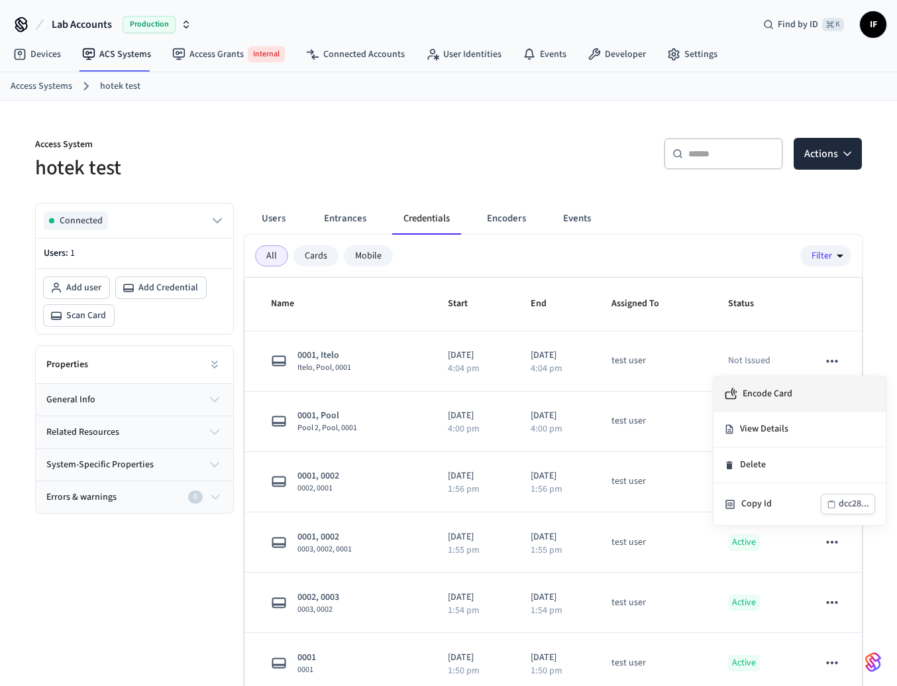
click at [792, 401] on li "Encode Card" at bounding box center [799, 393] width 172 height 35
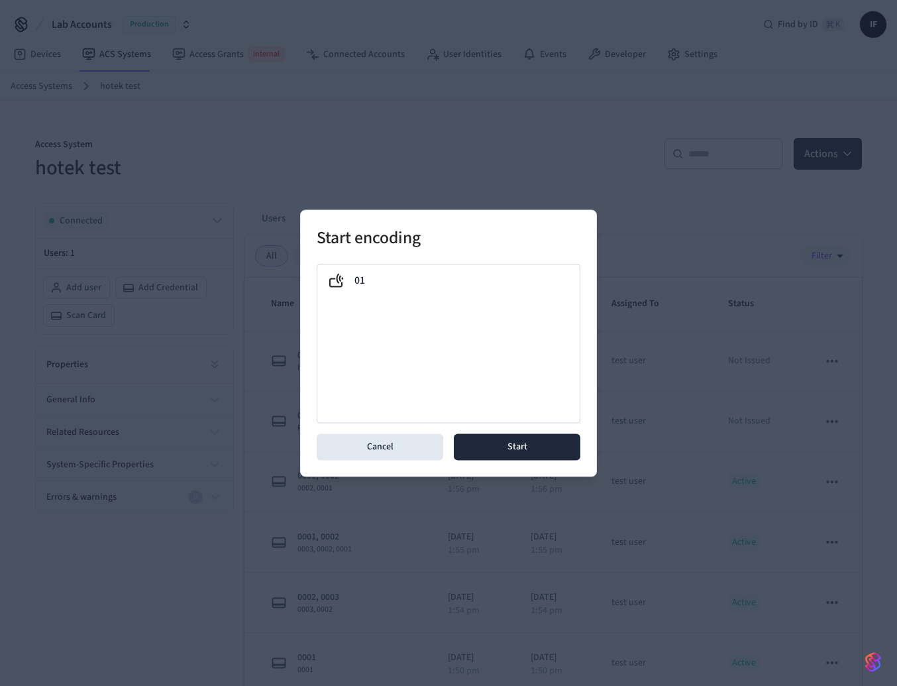
click at [460, 299] on div "01" at bounding box center [449, 343] width 264 height 159
drag, startPoint x: 460, startPoint y: 283, endPoint x: 462, endPoint y: 335, distance: 52.4
click at [460, 283] on div "01" at bounding box center [448, 280] width 241 height 16
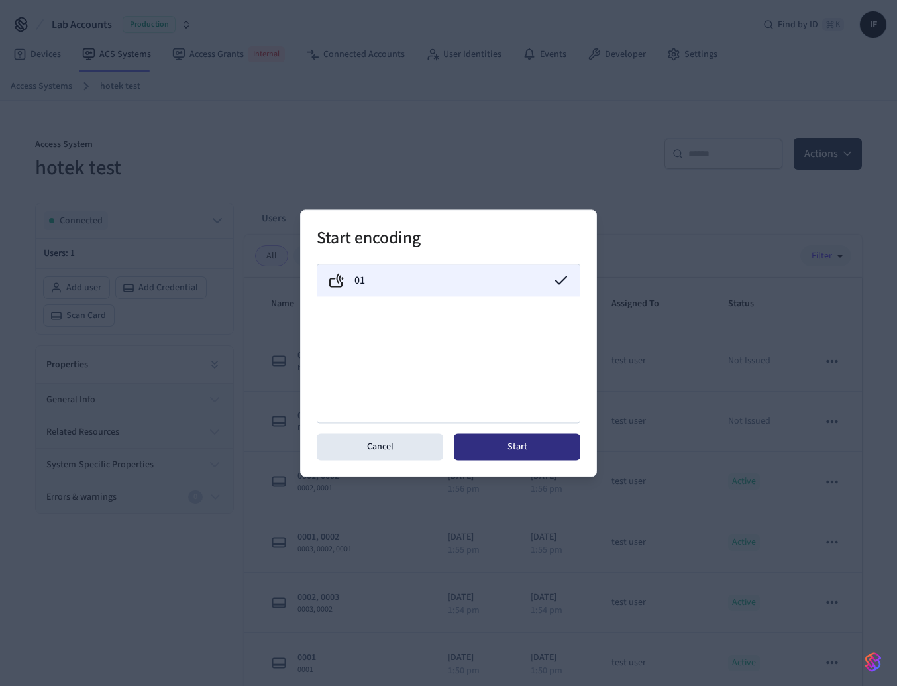
click at [520, 447] on button "Start" at bounding box center [517, 446] width 127 height 26
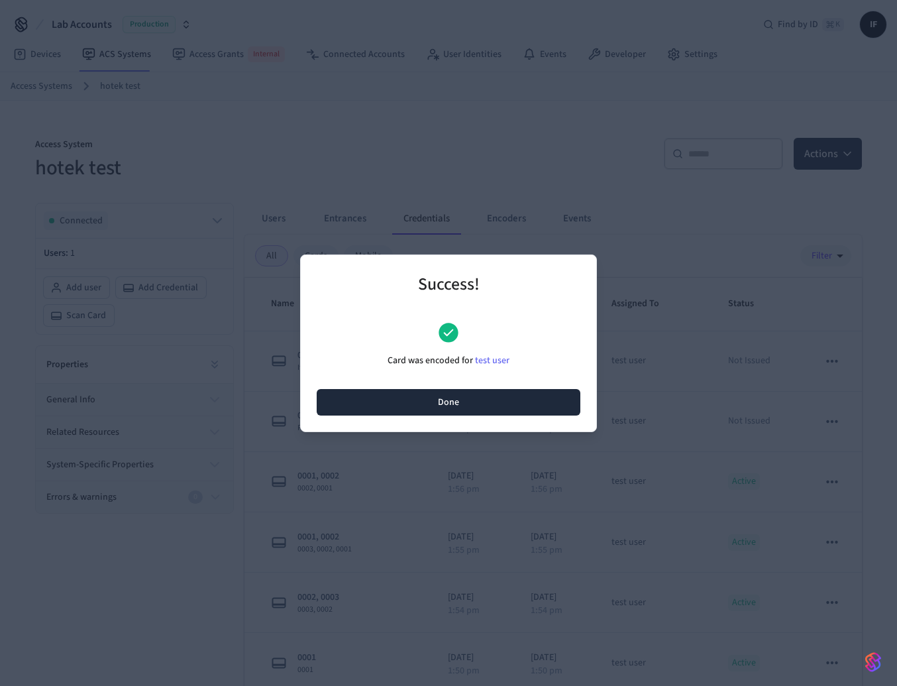
click at [498, 401] on button "Done" at bounding box center [449, 402] width 264 height 26
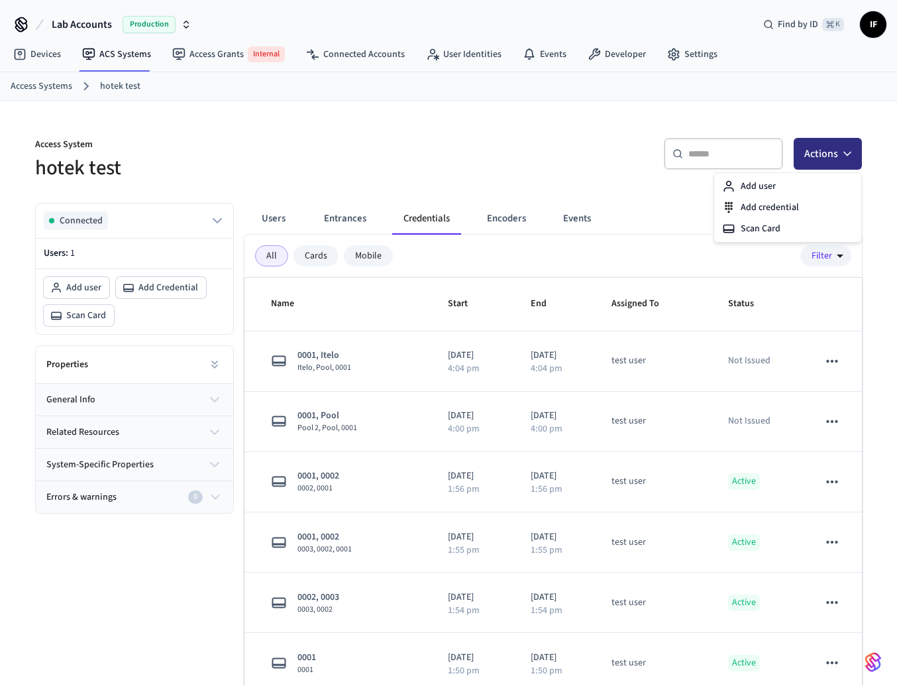
click at [846, 158] on icon "button" at bounding box center [847, 153] width 13 height 13
click at [799, 225] on div "Scan Card" at bounding box center [788, 228] width 142 height 21
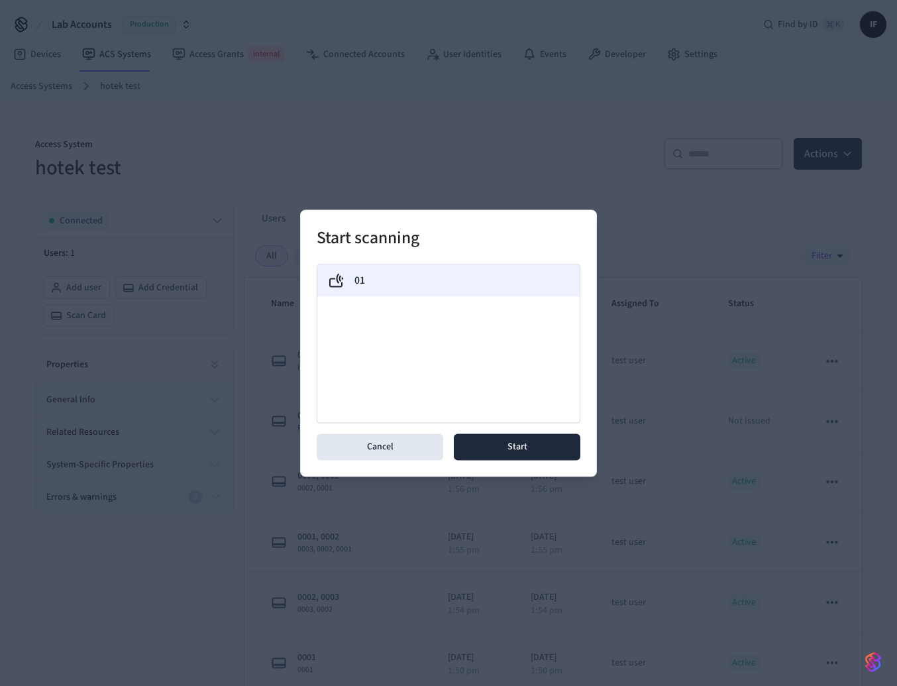
click at [484, 287] on div "01" at bounding box center [448, 280] width 241 height 16
click at [485, 440] on button "Start" at bounding box center [517, 446] width 127 height 26
